Goal: Information Seeking & Learning: Learn about a topic

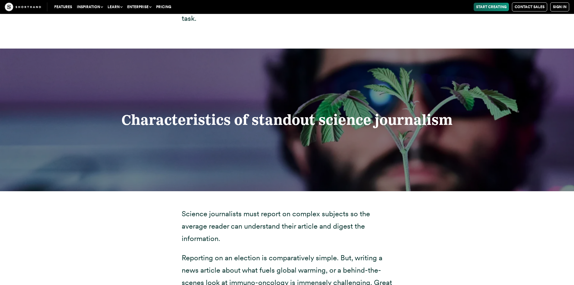
scroll to position [1114, 0]
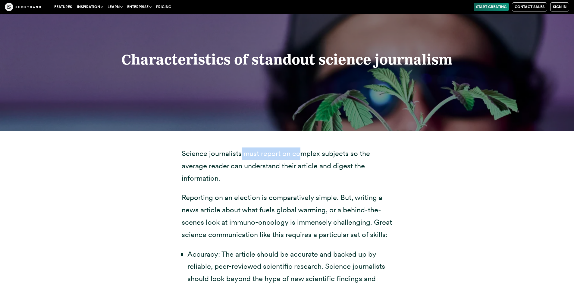
drag, startPoint x: 240, startPoint y: 140, endPoint x: 310, endPoint y: 144, distance: 70.3
click at [306, 147] on p "Science journalists must report on complex subjects so the average reader can u…" at bounding box center [287, 165] width 211 height 37
drag, startPoint x: 318, startPoint y: 144, endPoint x: 335, endPoint y: 143, distance: 17.5
click at [319, 147] on p "Science journalists must report on complex subjects so the average reader can u…" at bounding box center [287, 165] width 211 height 37
click at [344, 147] on p "Science journalists must report on complex subjects so the average reader can u…" at bounding box center [287, 165] width 211 height 37
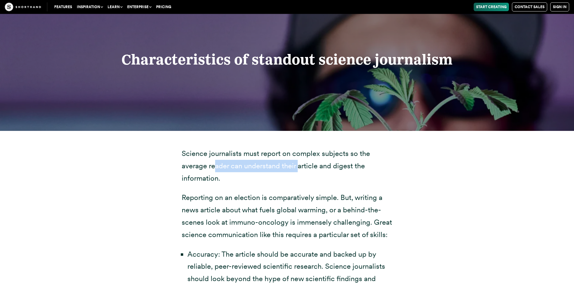
drag, startPoint x: 224, startPoint y: 152, endPoint x: 306, endPoint y: 156, distance: 82.3
click at [300, 156] on p "Science journalists must report on complex subjects so the average reader can u…" at bounding box center [287, 165] width 211 height 37
click at [322, 154] on p "Science journalists must report on complex subjects so the average reader can u…" at bounding box center [287, 165] width 211 height 37
drag, startPoint x: 348, startPoint y: 154, endPoint x: 359, endPoint y: 153, distance: 11.5
click at [349, 154] on p "Science journalists must report on complex subjects so the average reader can u…" at bounding box center [287, 165] width 211 height 37
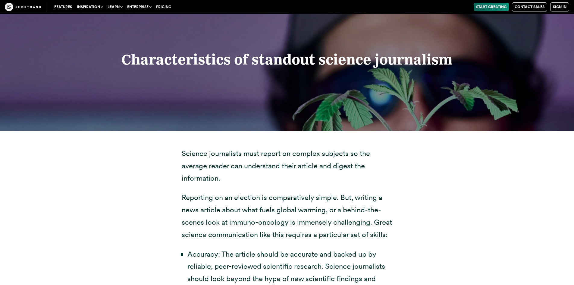
scroll to position [1174, 0]
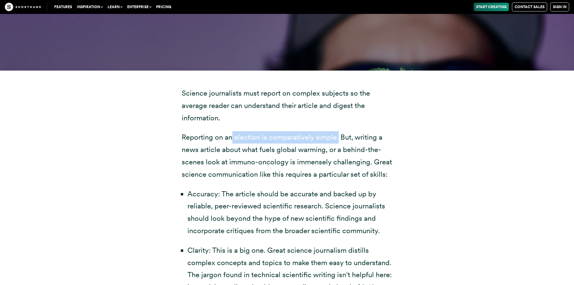
drag, startPoint x: 232, startPoint y: 129, endPoint x: 337, endPoint y: 129, distance: 105.1
click at [337, 131] on p "Reporting on an election is comparatively simple. But, writing a news article a…" at bounding box center [287, 155] width 211 height 49
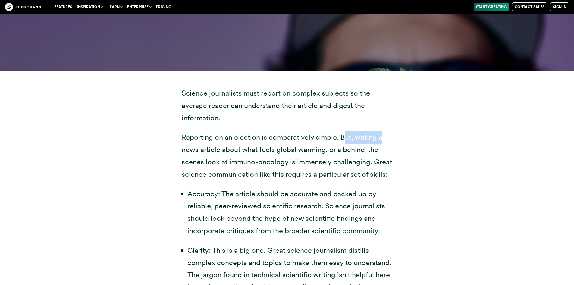
drag, startPoint x: 344, startPoint y: 127, endPoint x: 359, endPoint y: 127, distance: 14.8
click at [377, 131] on p "Reporting on an election is comparatively simple. But, writing a news article a…" at bounding box center [287, 155] width 211 height 49
drag, startPoint x: 212, startPoint y: 134, endPoint x: 242, endPoint y: 136, distance: 29.3
click at [217, 134] on p "Reporting on an election is comparatively simple. But, writing a news article a…" at bounding box center [287, 155] width 211 height 49
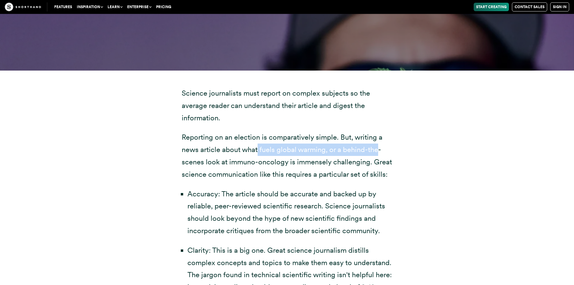
drag, startPoint x: 259, startPoint y: 137, endPoint x: 377, endPoint y: 138, distance: 118.0
click at [377, 138] on p "Reporting on an election is comparatively simple. But, writing a news article a…" at bounding box center [287, 155] width 211 height 49
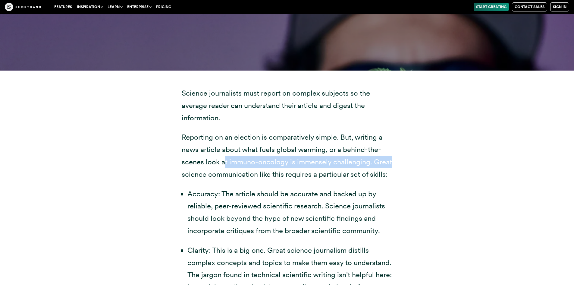
drag, startPoint x: 226, startPoint y: 150, endPoint x: 397, endPoint y: 147, distance: 172.0
drag, startPoint x: 211, startPoint y: 162, endPoint x: 416, endPoint y: 160, distance: 205.1
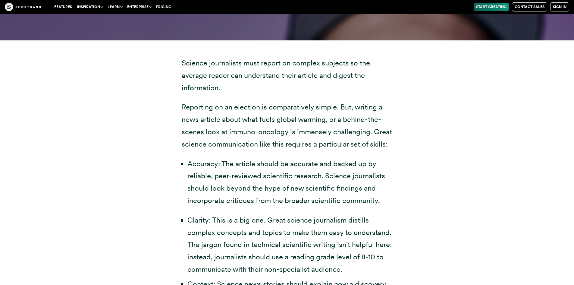
scroll to position [1235, 0]
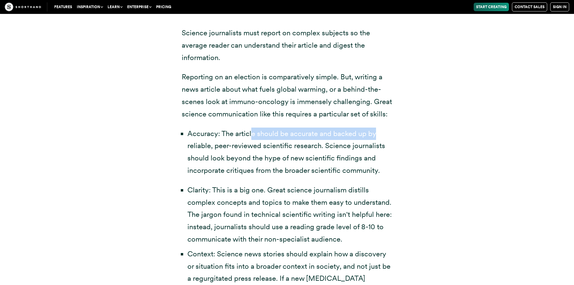
drag, startPoint x: 274, startPoint y: 118, endPoint x: 258, endPoint y: 135, distance: 22.8
click at [392, 127] on li "Accuracy: The article should be accurate and backed up by reliable, peer-review…" at bounding box center [289, 151] width 205 height 49
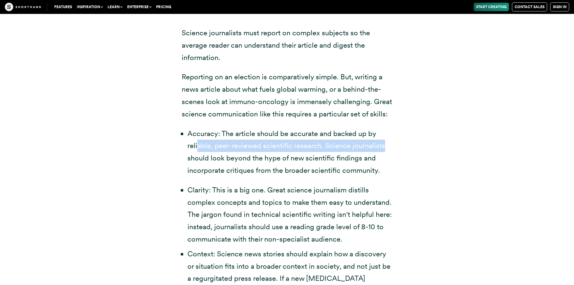
drag, startPoint x: 198, startPoint y: 132, endPoint x: 407, endPoint y: 133, distance: 208.7
click at [405, 134] on div "Science journalists must report on complex subjects so the average reader can u…" at bounding box center [287, 256] width 470 height 492
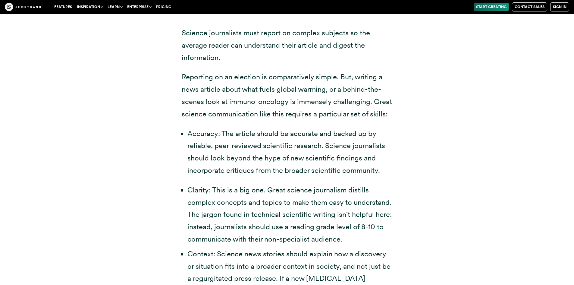
click at [162, 123] on div "Science journalists must report on complex subjects so the average reader can u…" at bounding box center [287, 256] width 470 height 492
click at [178, 151] on div "Science journalists must report on complex subjects so the average reader can u…" at bounding box center [287, 256] width 235 height 492
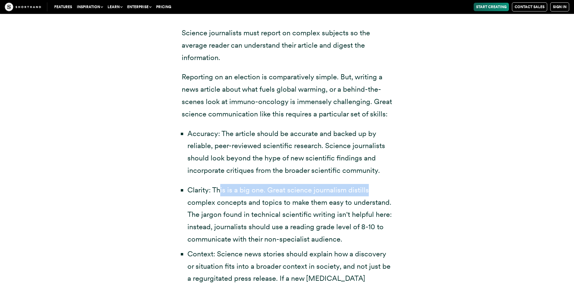
drag, startPoint x: 220, startPoint y: 176, endPoint x: 403, endPoint y: 174, distance: 182.2
click at [412, 176] on div "Science journalists must report on complex subjects so the average reader can u…" at bounding box center [287, 256] width 470 height 492
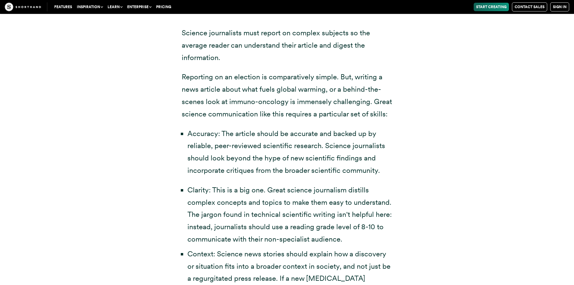
drag, startPoint x: 169, startPoint y: 171, endPoint x: 174, endPoint y: 170, distance: 5.6
click at [170, 171] on div "Science journalists must report on complex subjects so the average reader can u…" at bounding box center [287, 256] width 470 height 492
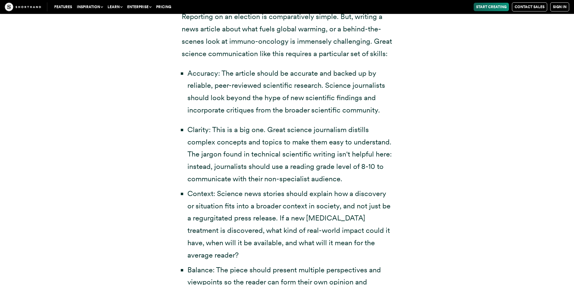
scroll to position [1445, 0]
